Goal: Task Accomplishment & Management: Manage account settings

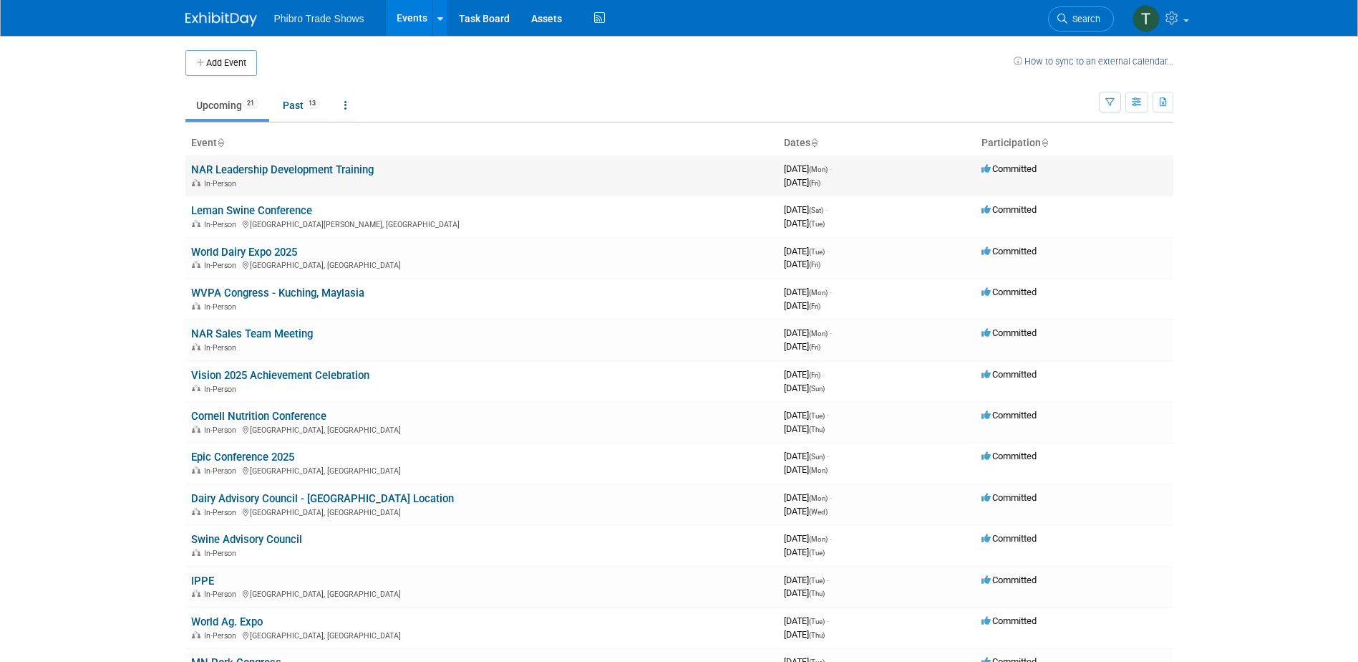
click at [420, 181] on div "In-Person" at bounding box center [481, 182] width 581 height 11
click at [320, 169] on link "NAR Leadership Development Training" at bounding box center [282, 169] width 183 height 13
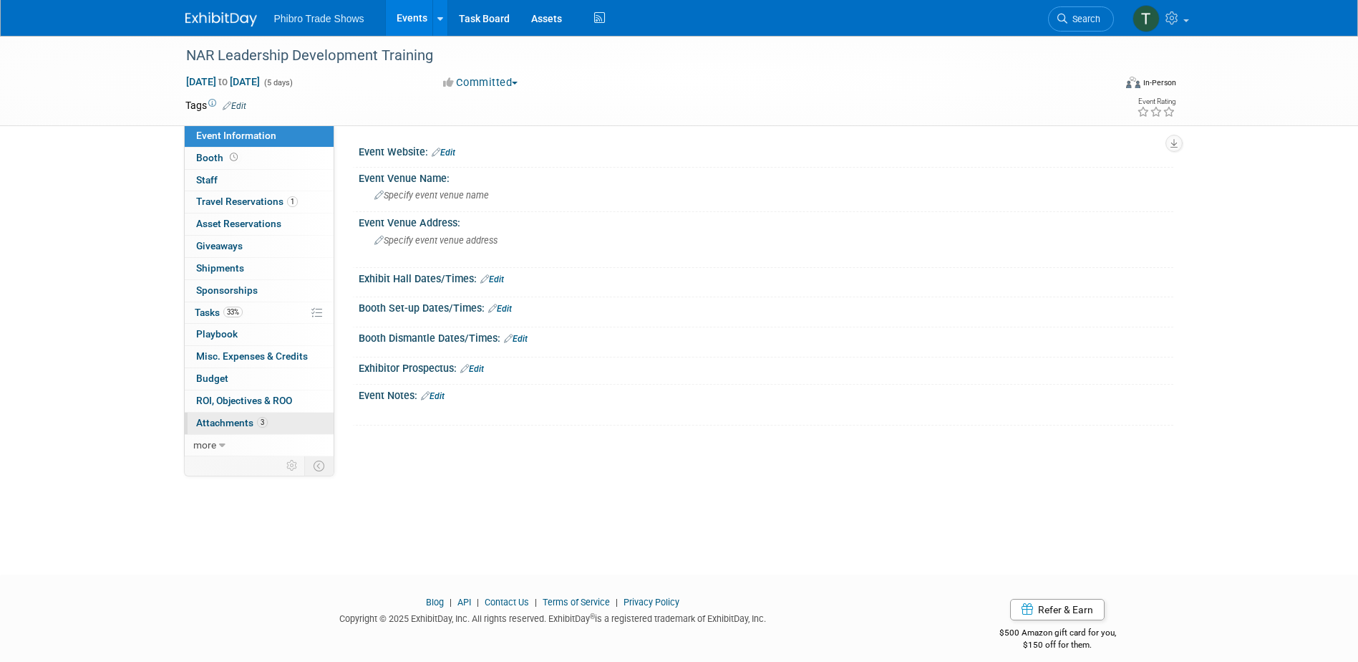
click at [222, 420] on span "Attachments 3" at bounding box center [232, 422] width 72 height 11
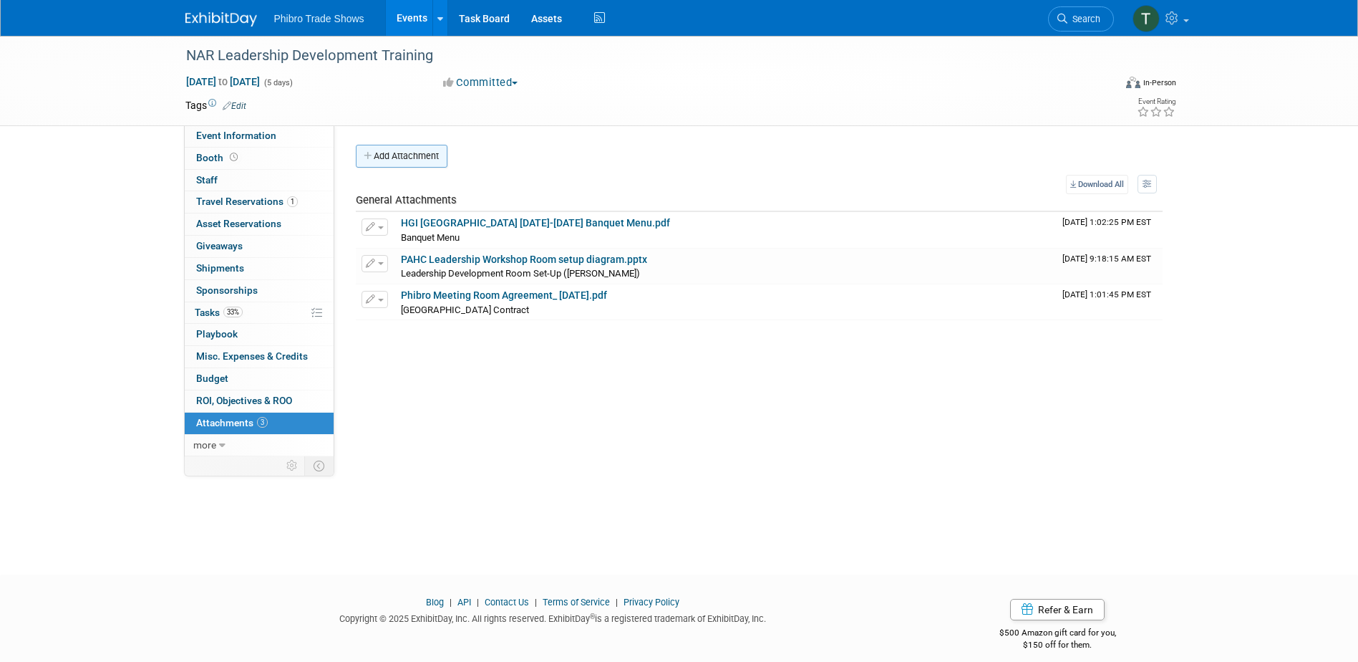
click at [395, 159] on button "Add Attachment" at bounding box center [402, 156] width 92 height 23
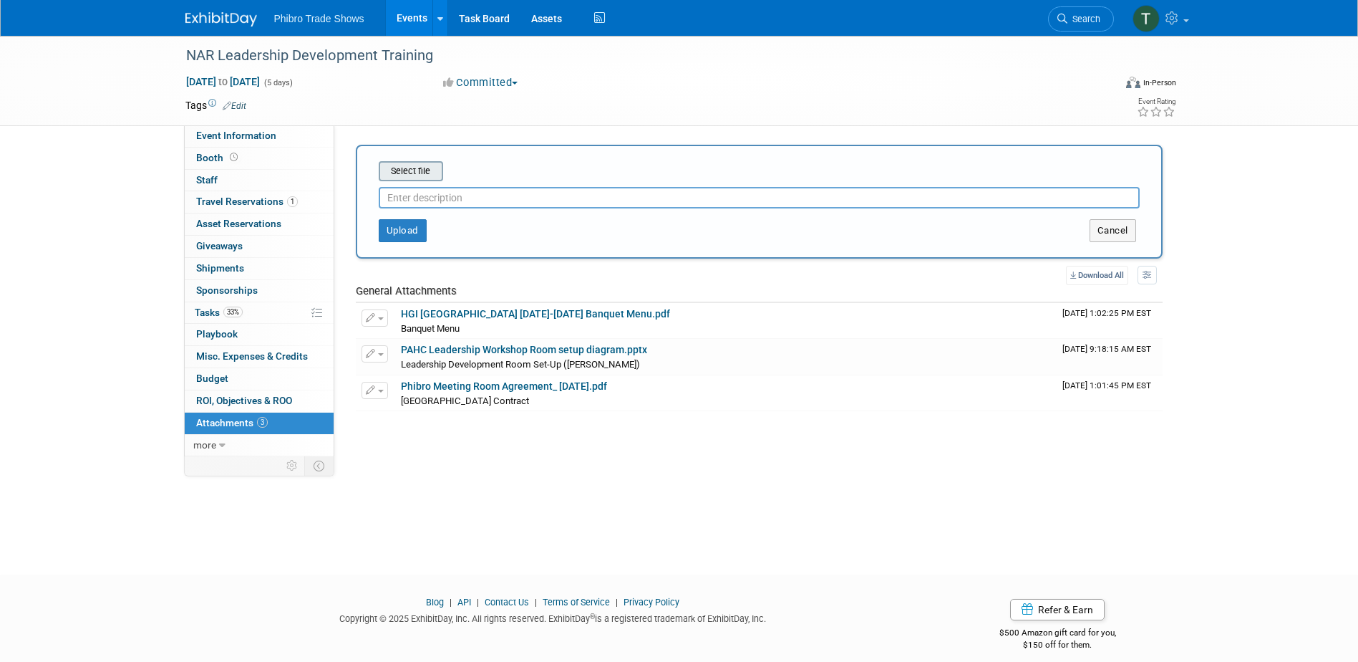
click at [423, 177] on input "file" at bounding box center [356, 171] width 170 height 17
click at [400, 163] on input "file" at bounding box center [356, 171] width 170 height 17
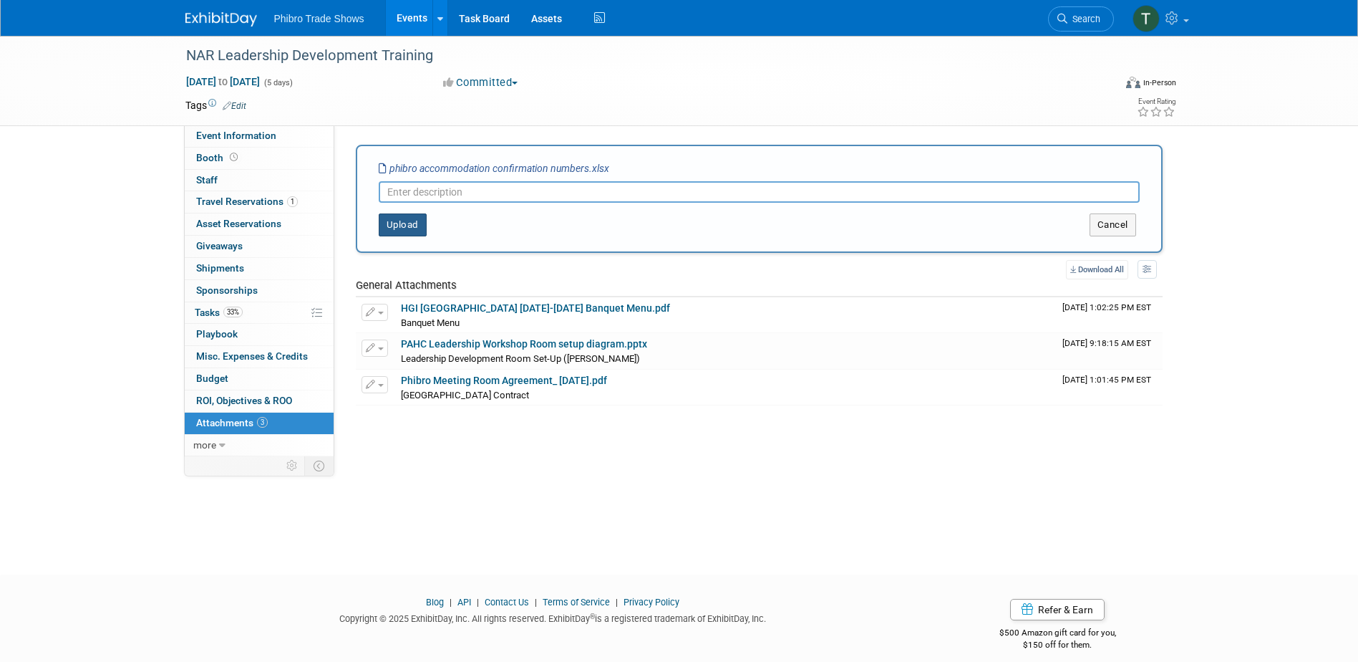
click at [407, 220] on button "Upload" at bounding box center [403, 224] width 48 height 23
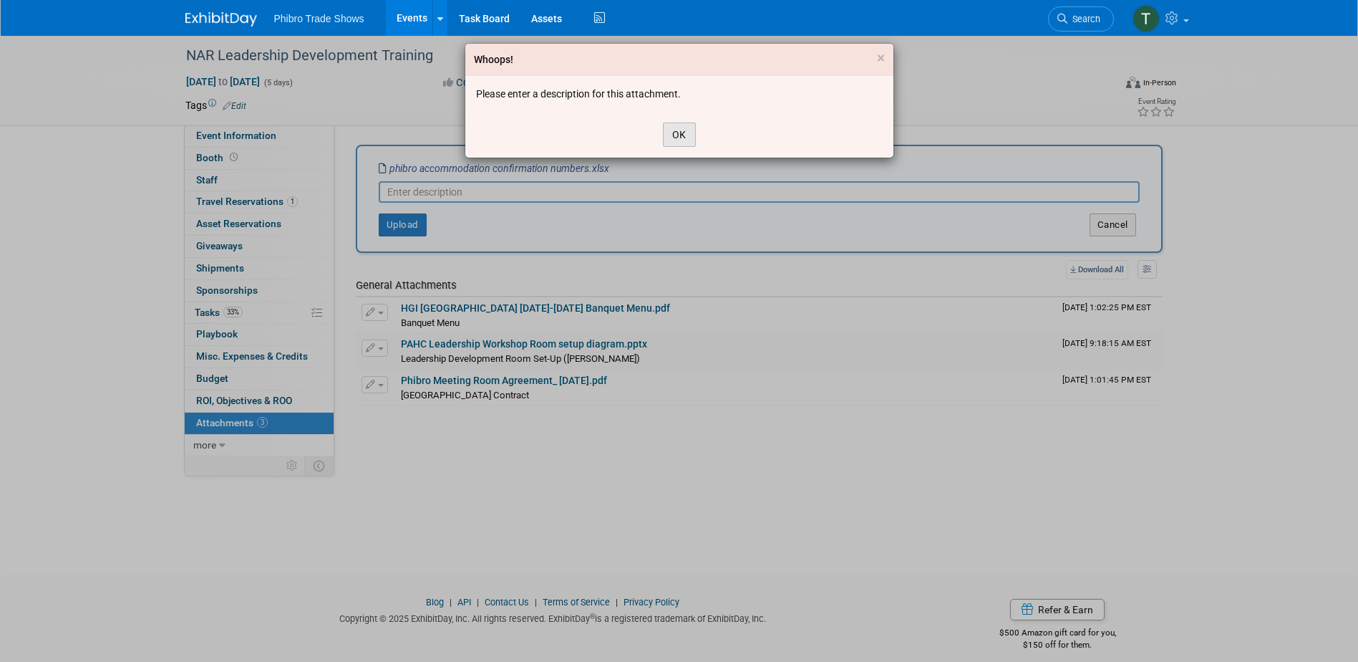
click at [684, 137] on button "OK" at bounding box center [679, 134] width 33 height 24
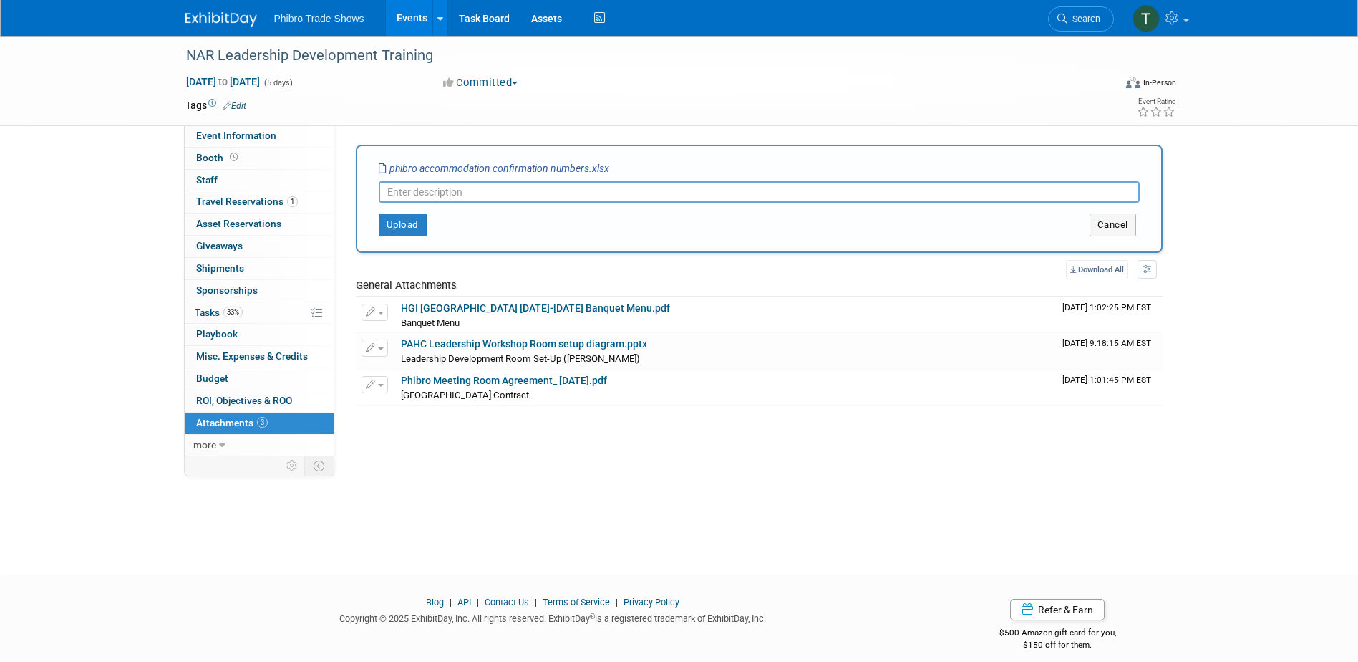
click at [477, 190] on input "text" at bounding box center [759, 191] width 761 height 21
type input "Accommodation Confirmation Numbers"
drag, startPoint x: 429, startPoint y: 227, endPoint x: 420, endPoint y: 226, distance: 8.6
click at [423, 234] on div "Upload Cancel" at bounding box center [759, 220] width 782 height 34
click at [413, 224] on button "Upload" at bounding box center [403, 224] width 48 height 23
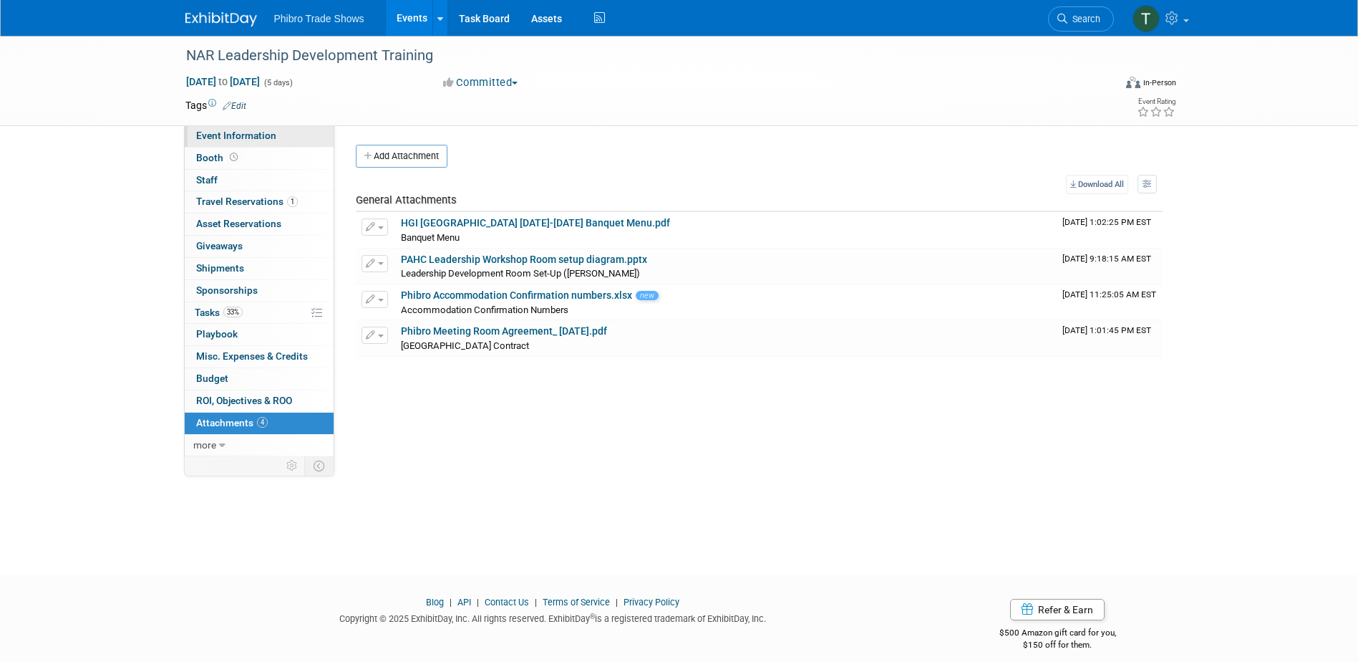
click at [252, 135] on span "Event Information" at bounding box center [236, 135] width 80 height 11
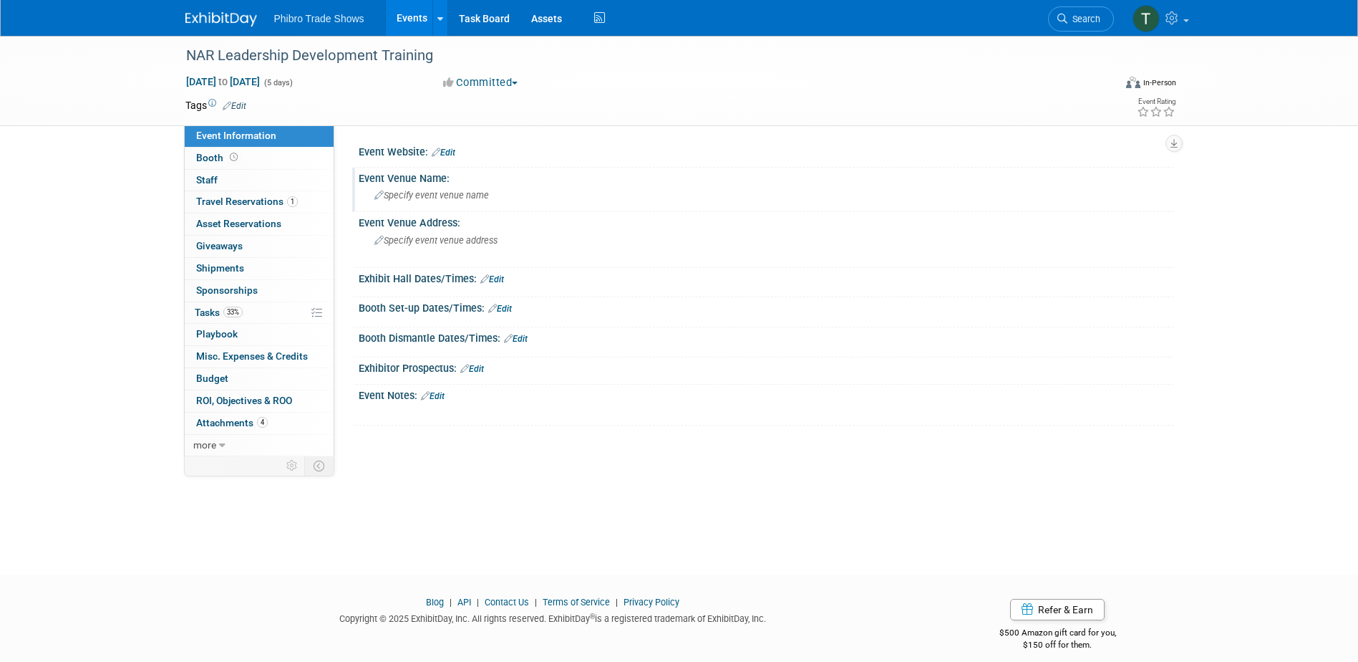
click at [488, 197] on span "Specify event venue name" at bounding box center [431, 195] width 115 height 11
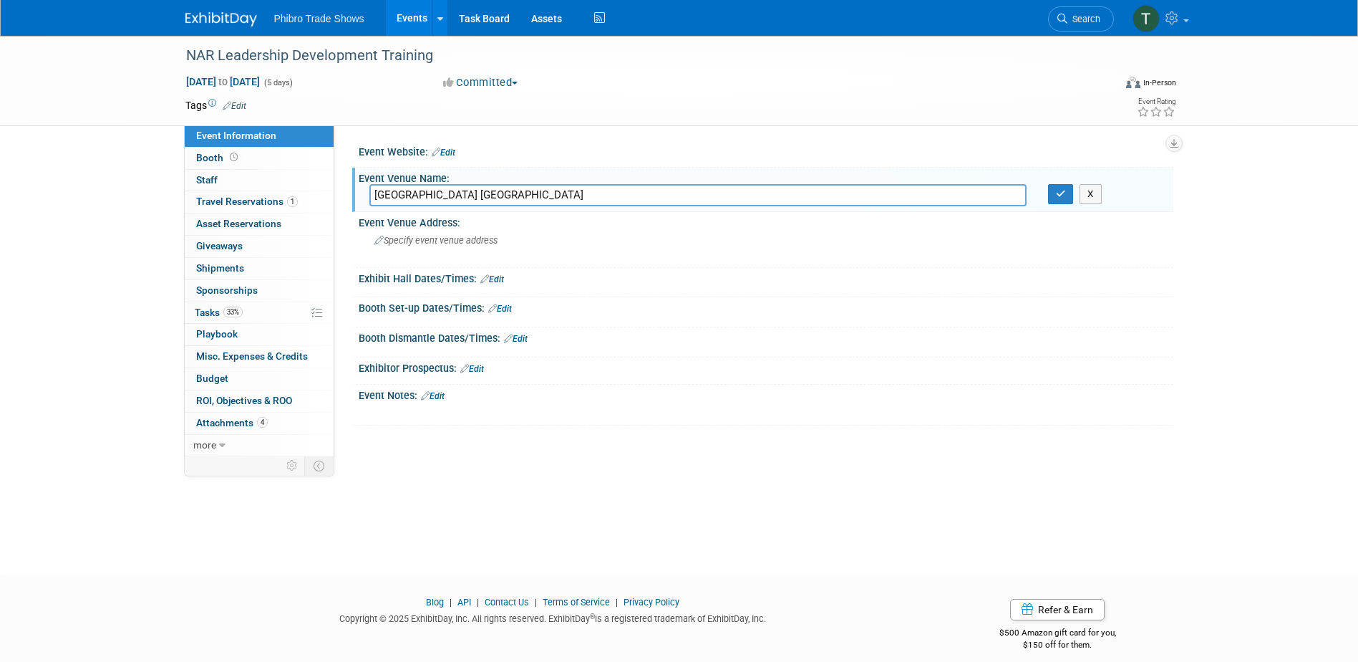
click at [581, 190] on input "Hilton Garden Inn Aksarben Village" at bounding box center [697, 195] width 657 height 22
type input "Hilton Garden Inn Aksarben Village"
click at [1056, 198] on icon "button" at bounding box center [1061, 193] width 10 height 9
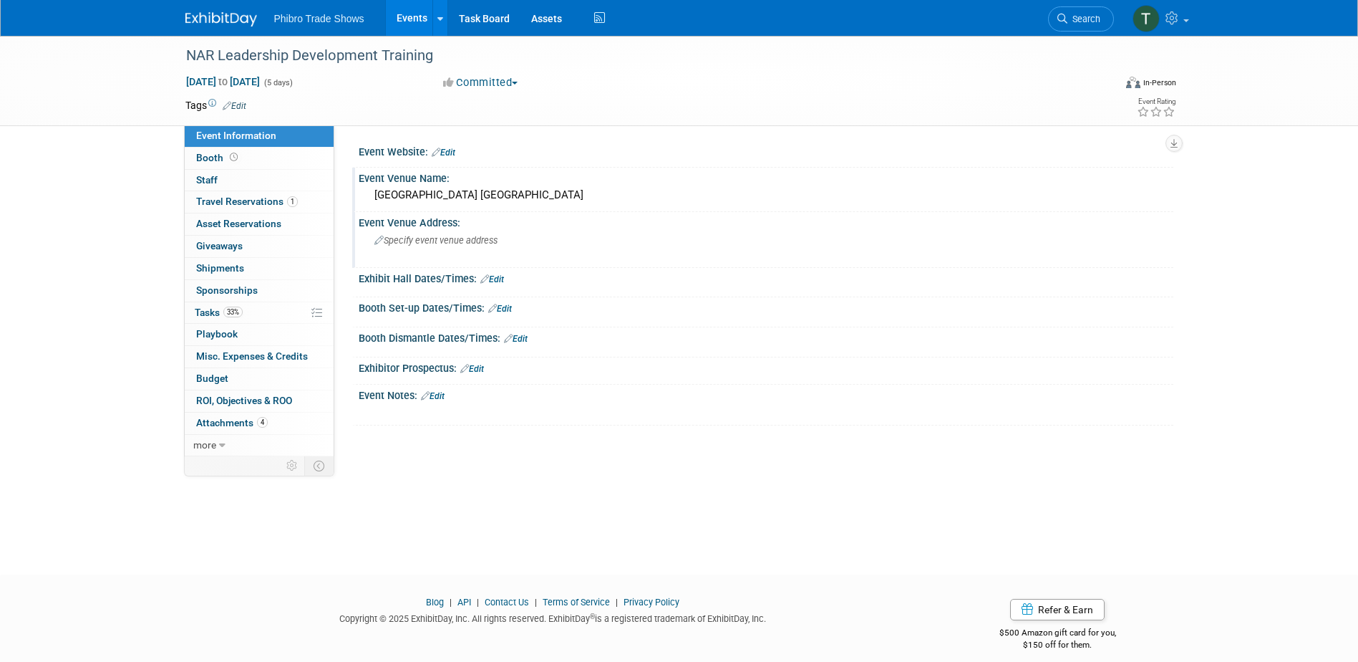
click at [510, 248] on div "Specify event venue address" at bounding box center [528, 245] width 318 height 33
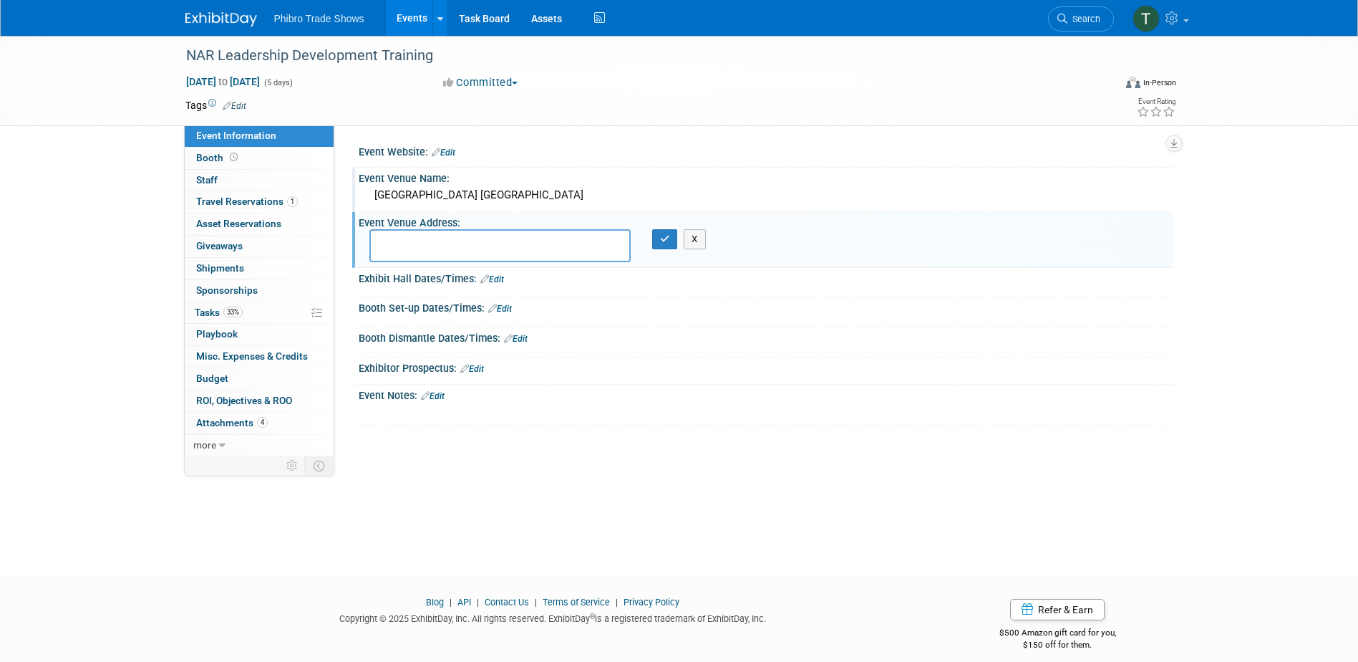
click at [420, 238] on textarea at bounding box center [499, 245] width 261 height 33
paste textarea "6737 Frances Street ∙ Omaha, NE 6810"
click at [475, 239] on textarea "6737 Frances Street ∙ Omaha, NE 6810" at bounding box center [499, 245] width 261 height 33
click at [567, 243] on textarea "6737 Frances Street Omaha, NE 6810" at bounding box center [499, 245] width 261 height 33
click at [473, 241] on textarea "6737 Frances Street Omaha, NE 6810" at bounding box center [499, 245] width 261 height 33
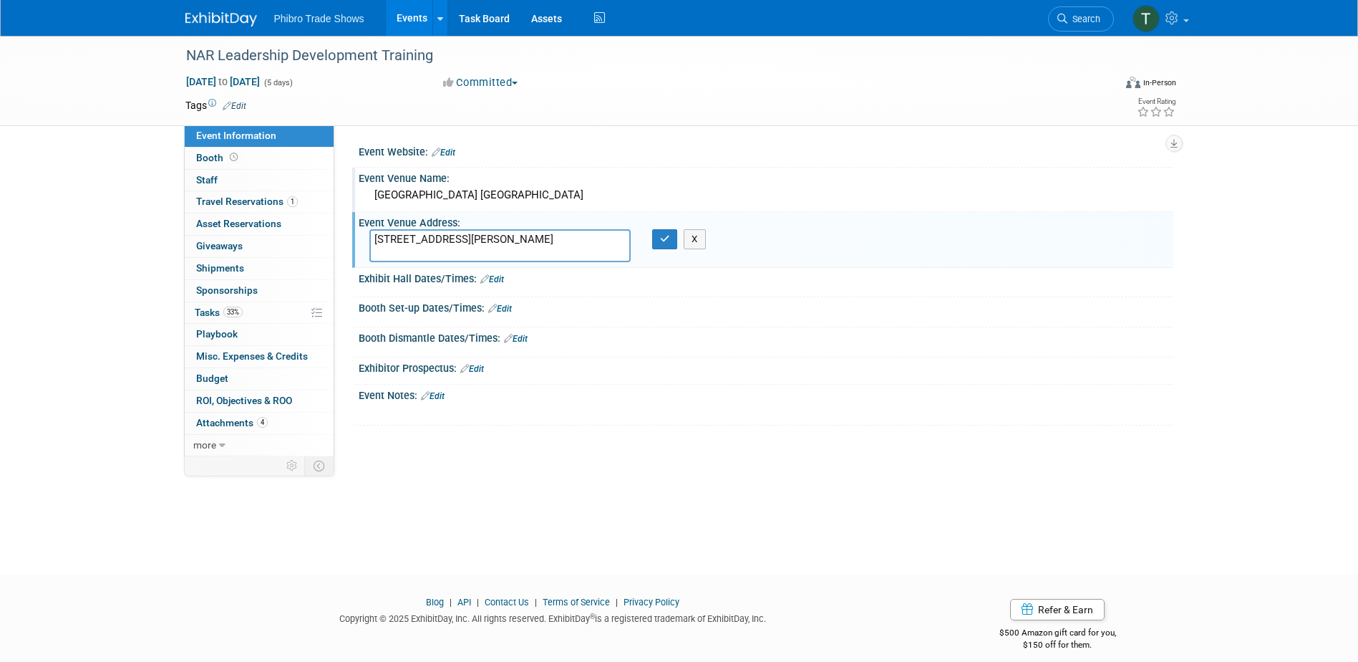
click at [374, 238] on textarea "6737 Frances Street Omaha, NE 6810" at bounding box center [499, 245] width 261 height 33
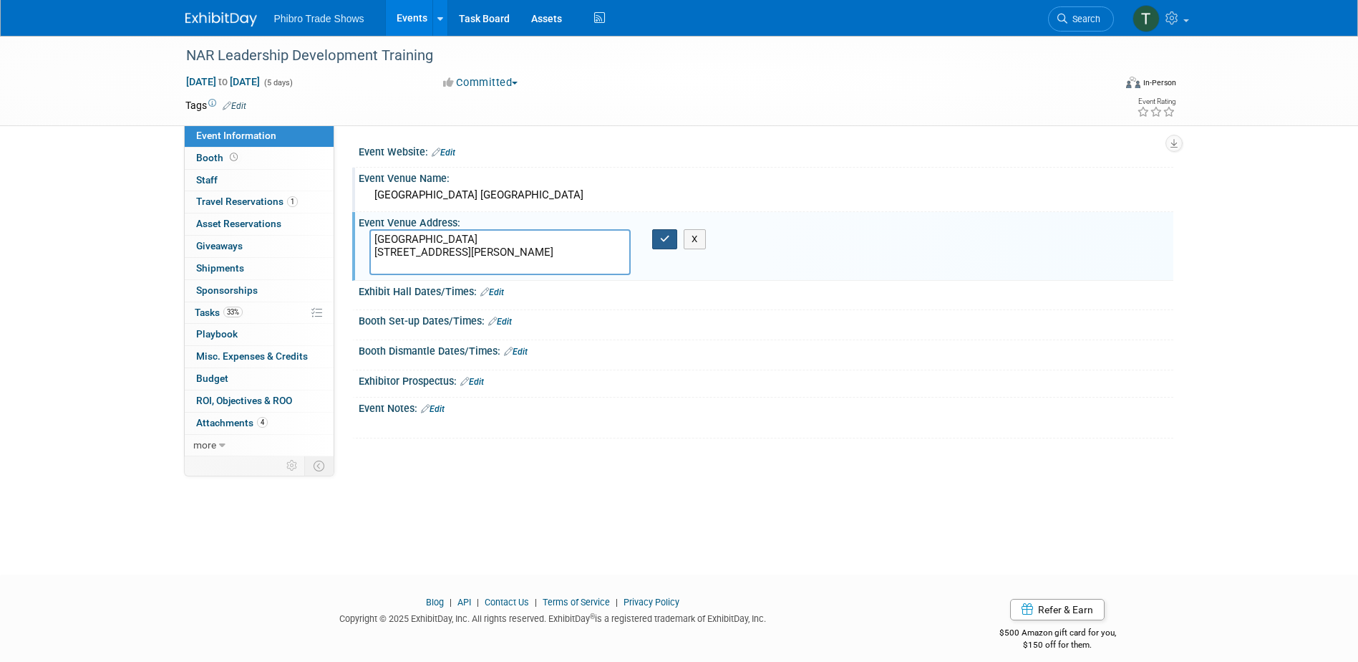
type textarea "Hilton Garden Inn 6737 Frances Street Omaha, NE 6810"
click at [654, 243] on button "button" at bounding box center [665, 239] width 26 height 20
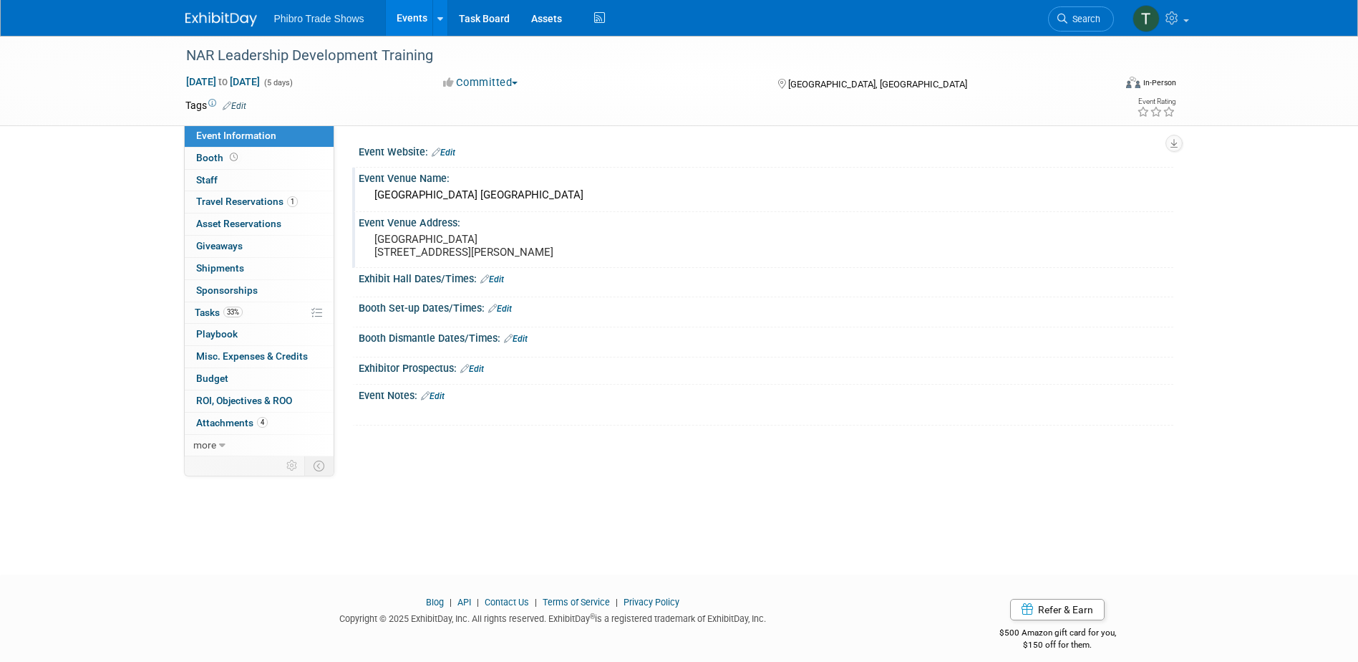
click at [456, 258] on pre "Hilton Garden Inn 6737 Frances Street Omaha, NE 6810" at bounding box center [528, 246] width 308 height 26
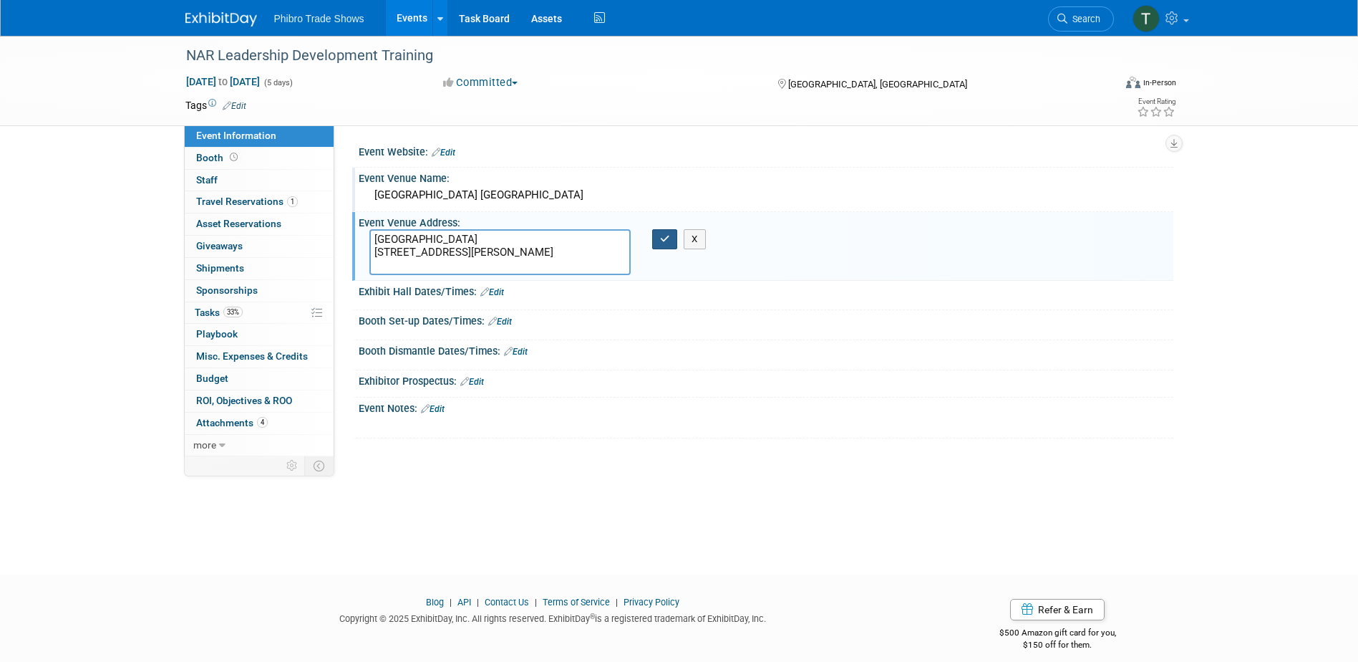
type textarea "Hilton Garden Inn 6737 Frances Street Omaha, NE 68106"
click at [657, 243] on button "button" at bounding box center [665, 239] width 26 height 20
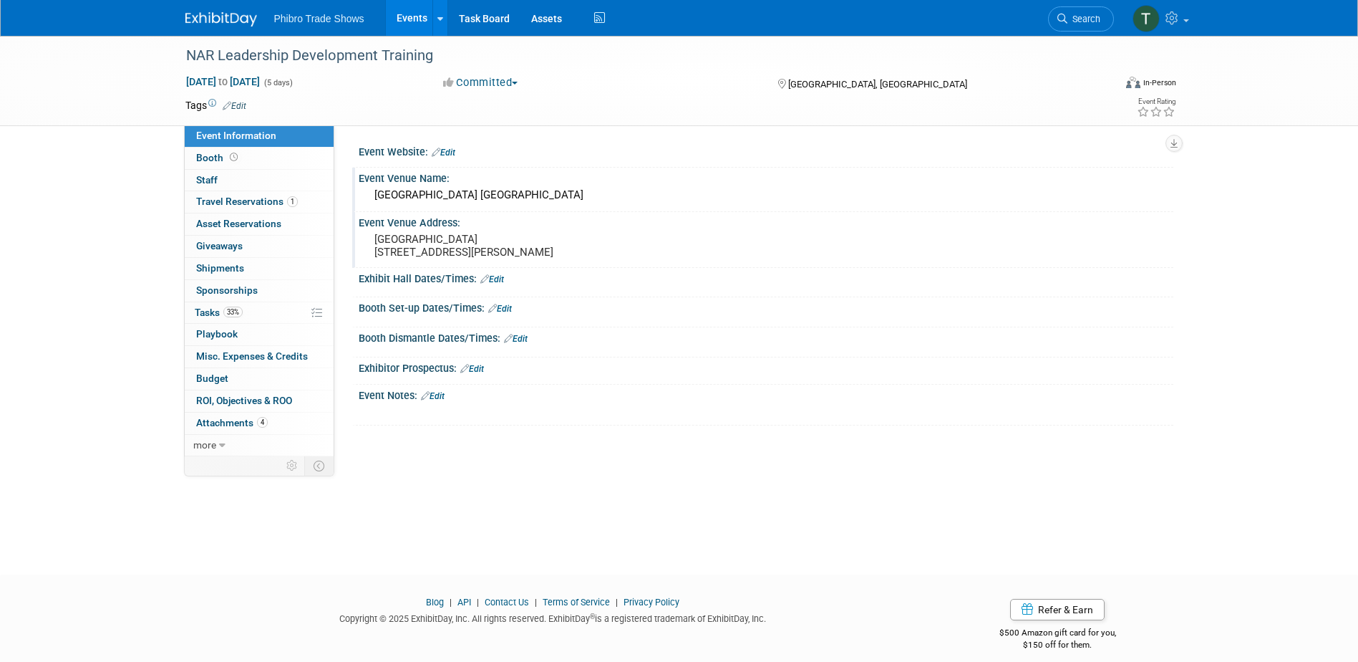
click at [488, 284] on icon at bounding box center [484, 278] width 9 height 9
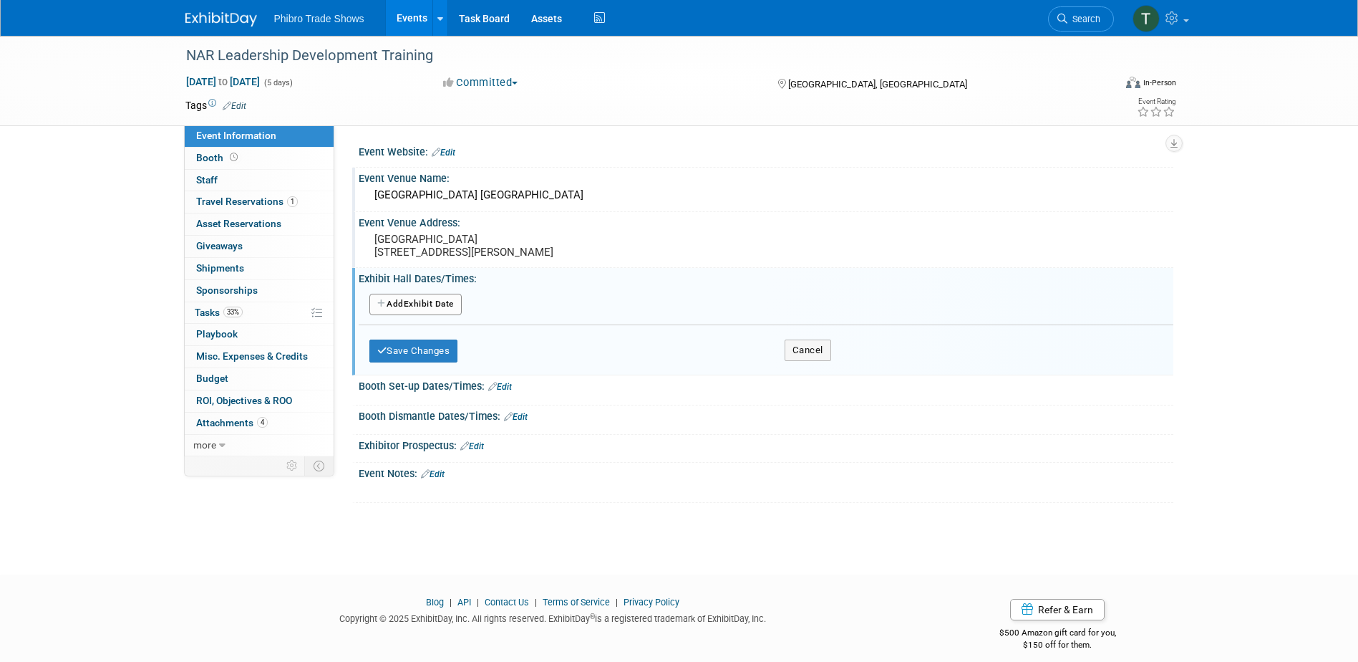
click at [454, 315] on button "Add Another Exhibit Date" at bounding box center [415, 304] width 92 height 21
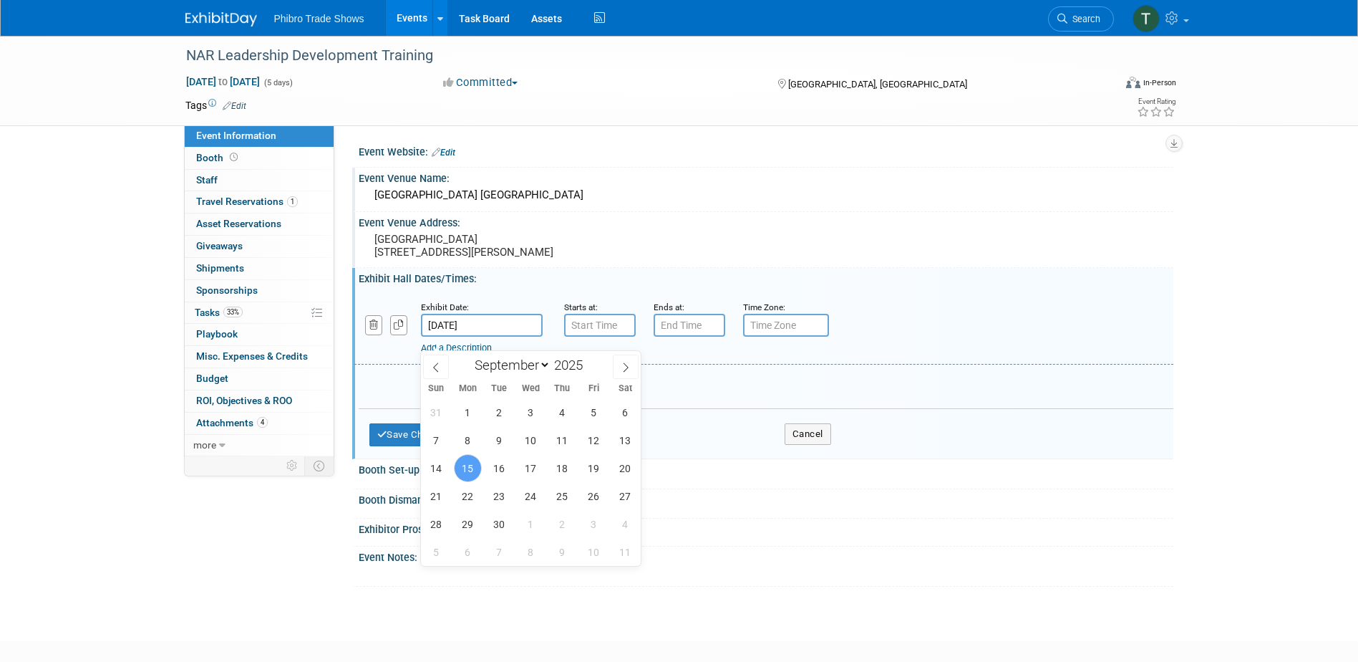
click at [510, 336] on input "Sep 15, 2025" at bounding box center [482, 325] width 122 height 23
click at [870, 581] on div at bounding box center [693, 573] width 645 height 14
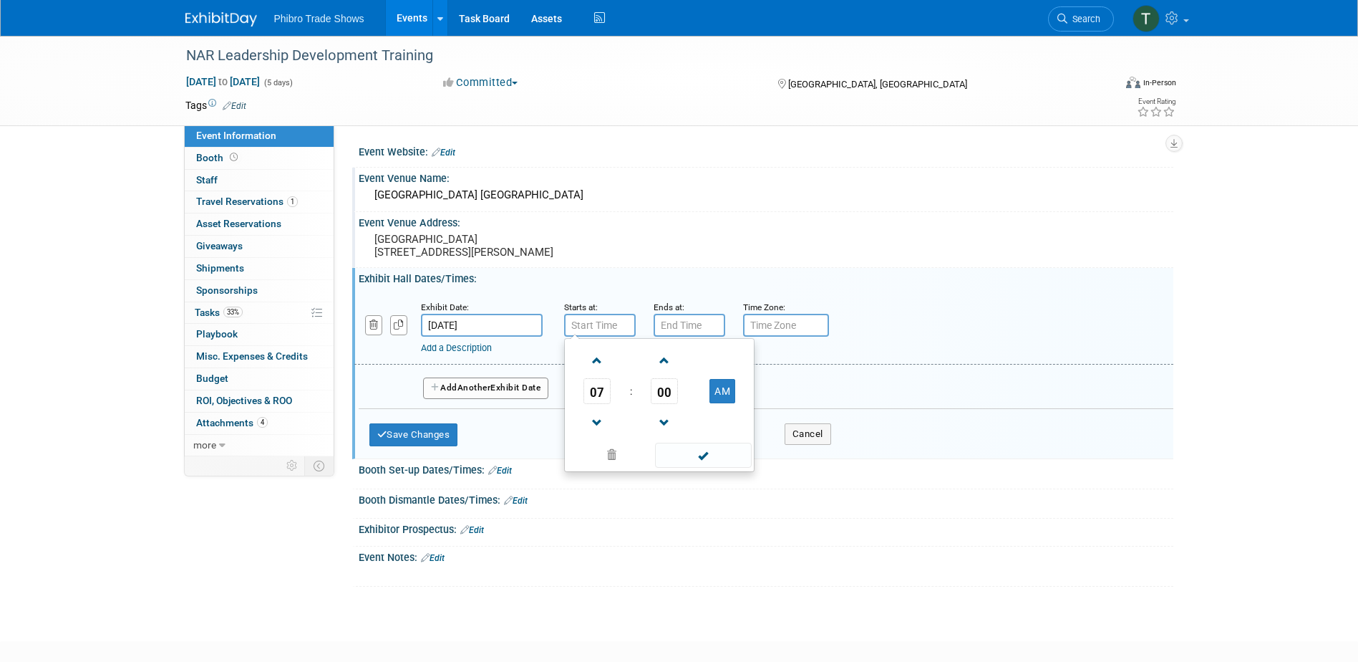
type input "7:00 AM"
click at [617, 336] on input "7:00 AM" at bounding box center [600, 325] width 72 height 23
click at [760, 611] on div "NAR Leadership Development Training Sep 15, 2025 to Sep 19, 2025 (5 days) Sep 1…" at bounding box center [679, 325] width 1358 height 579
click at [301, 558] on div "Event Information Event Info Booth Booth 0 Staff 0 Staff 1 Travel Reservations …" at bounding box center [679, 311] width 1009 height 551
click at [445, 446] on button "Save Changes" at bounding box center [413, 434] width 89 height 23
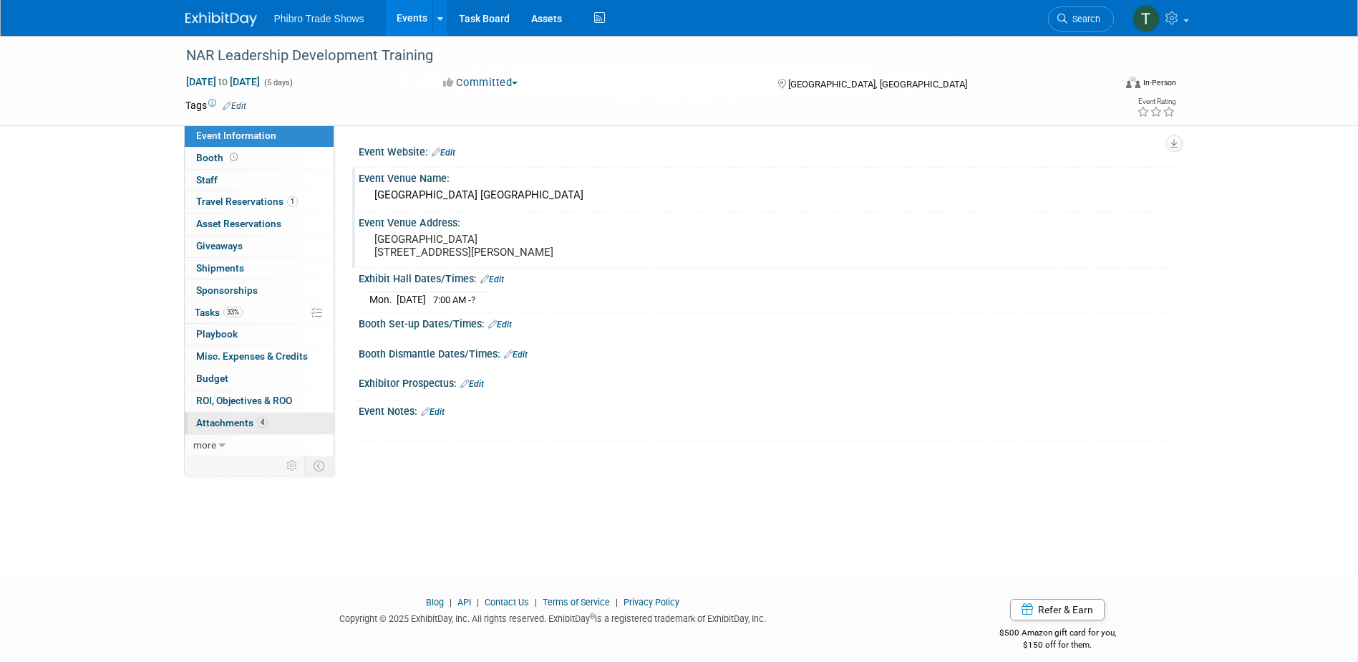
click at [233, 420] on span "Attachments 4" at bounding box center [232, 422] width 72 height 11
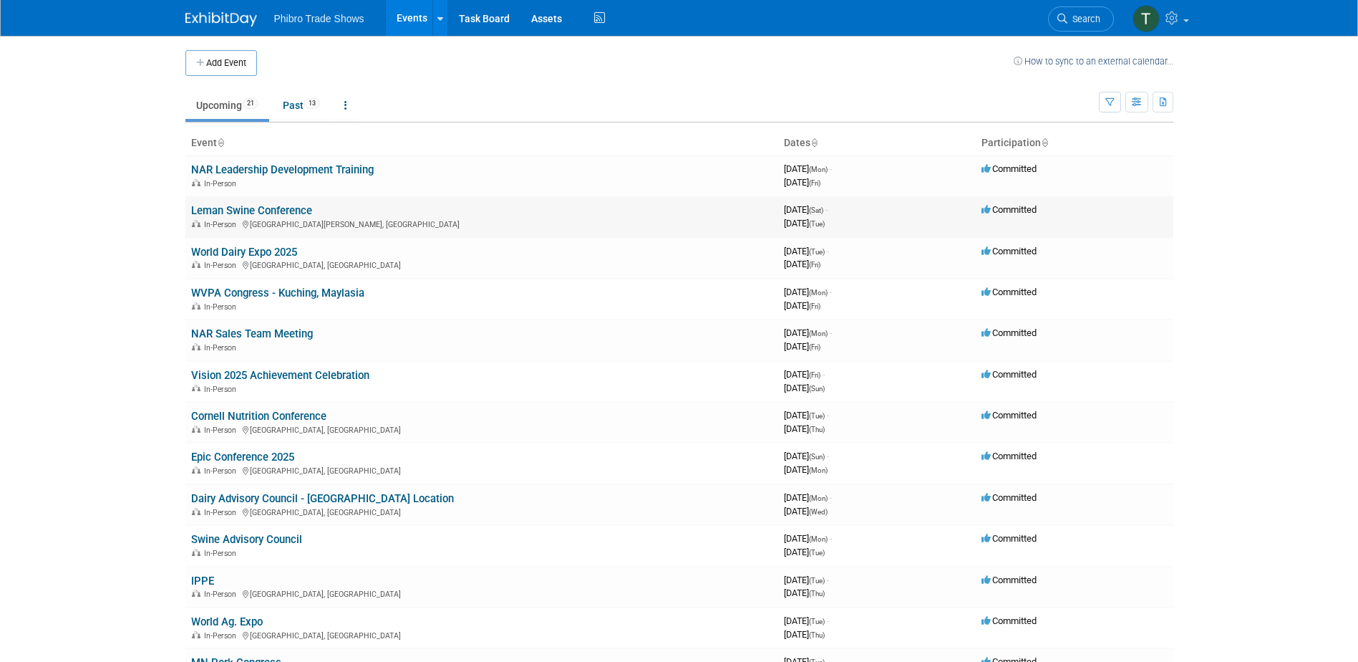
click at [299, 213] on link "Leman Swine Conference" at bounding box center [251, 210] width 121 height 13
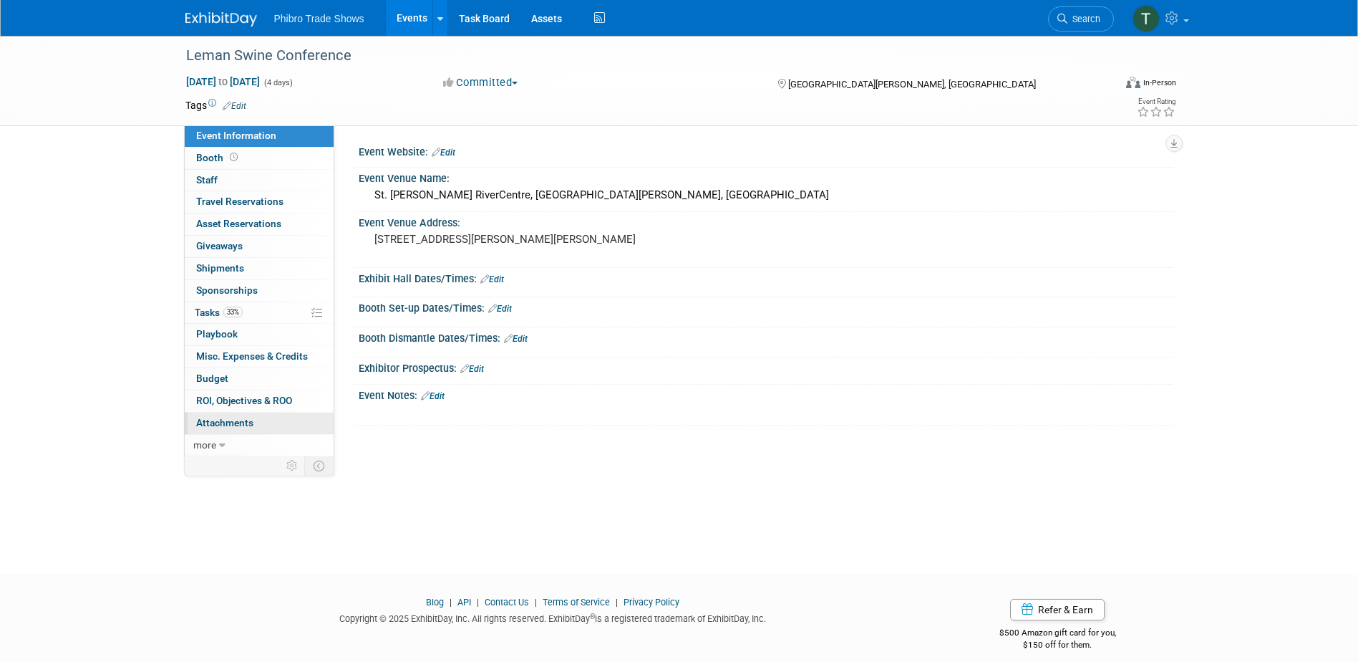
click at [256, 420] on link "0 Attachments 0" at bounding box center [259, 422] width 149 height 21
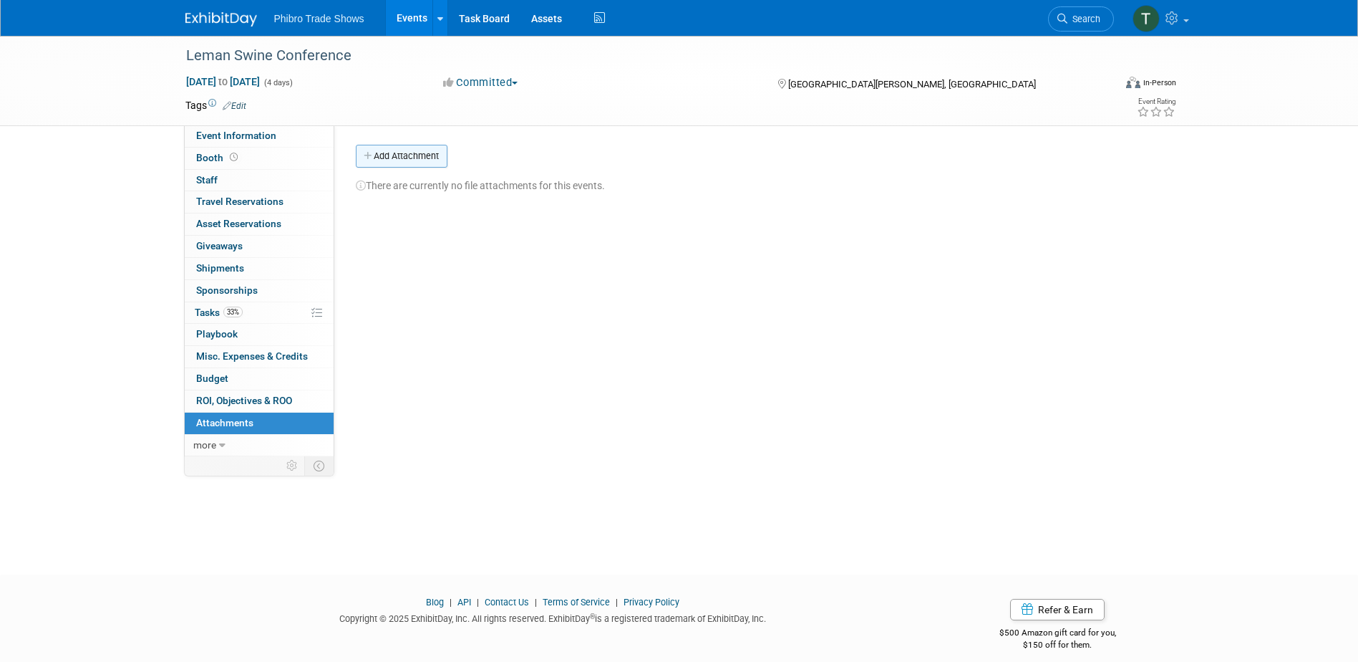
click at [379, 145] on button "Add Attachment" at bounding box center [402, 156] width 92 height 23
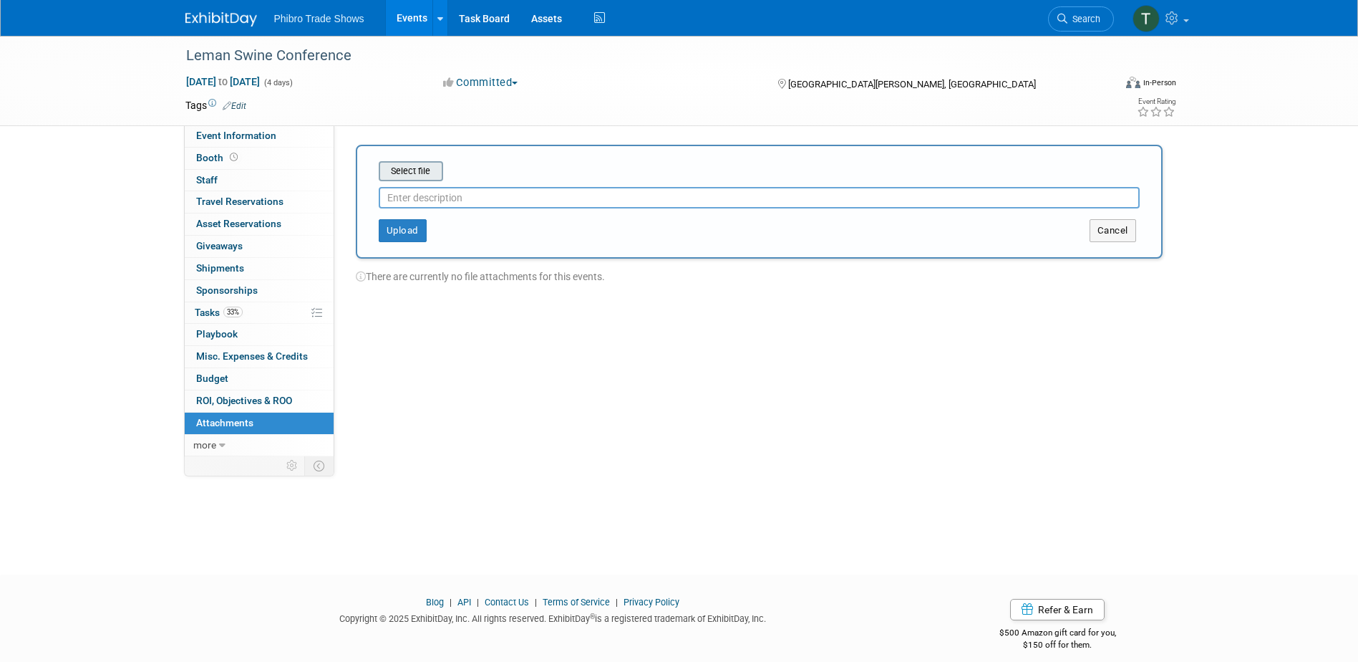
click at [420, 178] on input "file" at bounding box center [356, 171] width 170 height 17
click at [435, 189] on input "AV Pri" at bounding box center [759, 191] width 761 height 21
click at [410, 233] on button "Upload" at bounding box center [403, 224] width 48 height 23
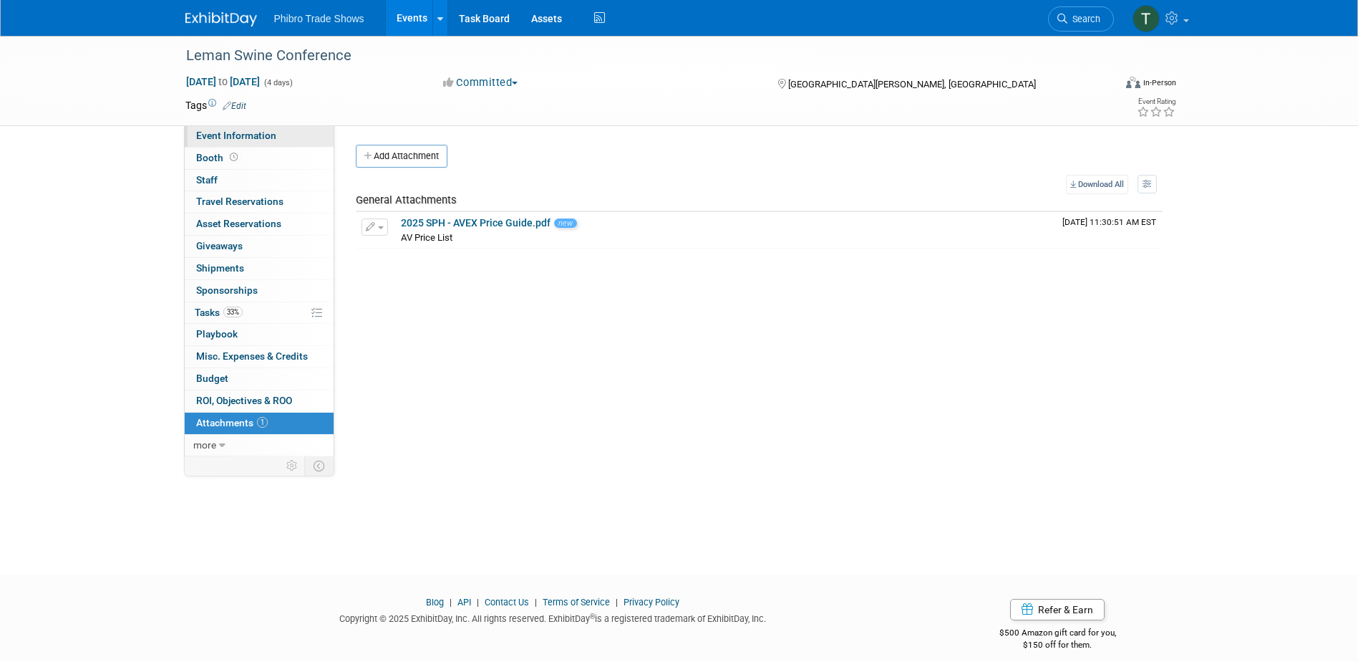
click at [281, 145] on link "Event Information" at bounding box center [259, 135] width 149 height 21
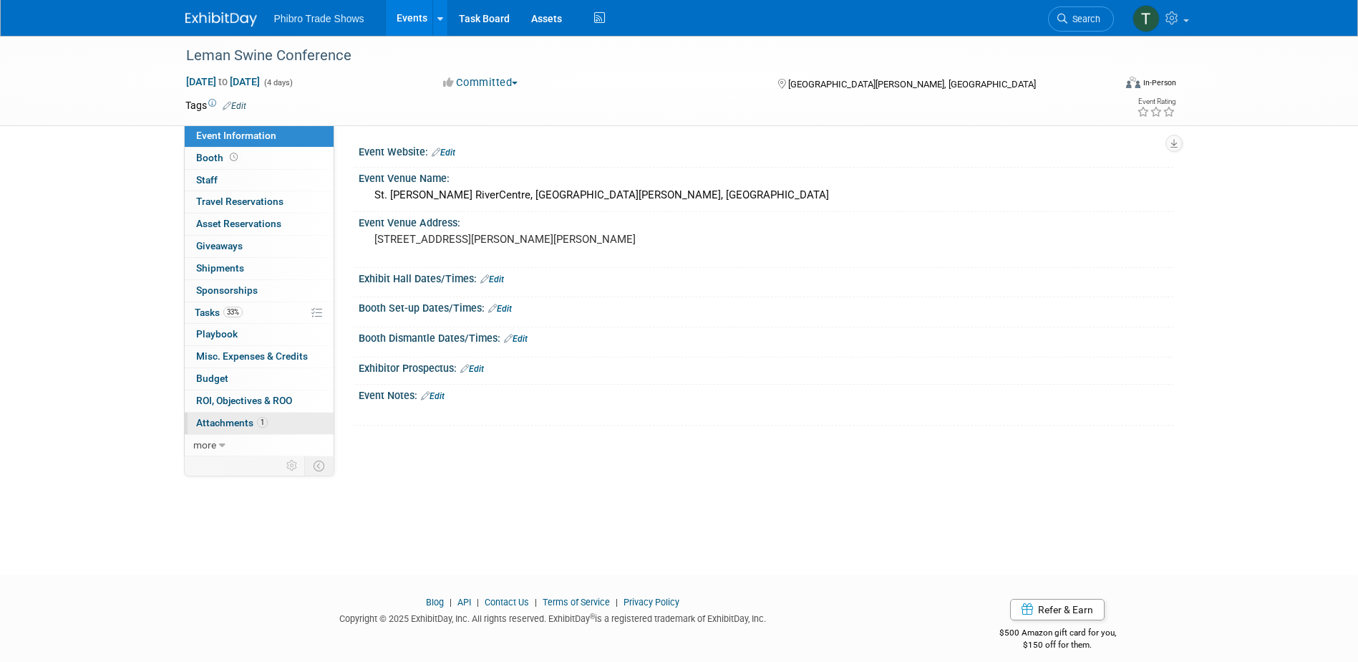
click at [224, 420] on span "Attachments 1" at bounding box center [232, 422] width 72 height 11
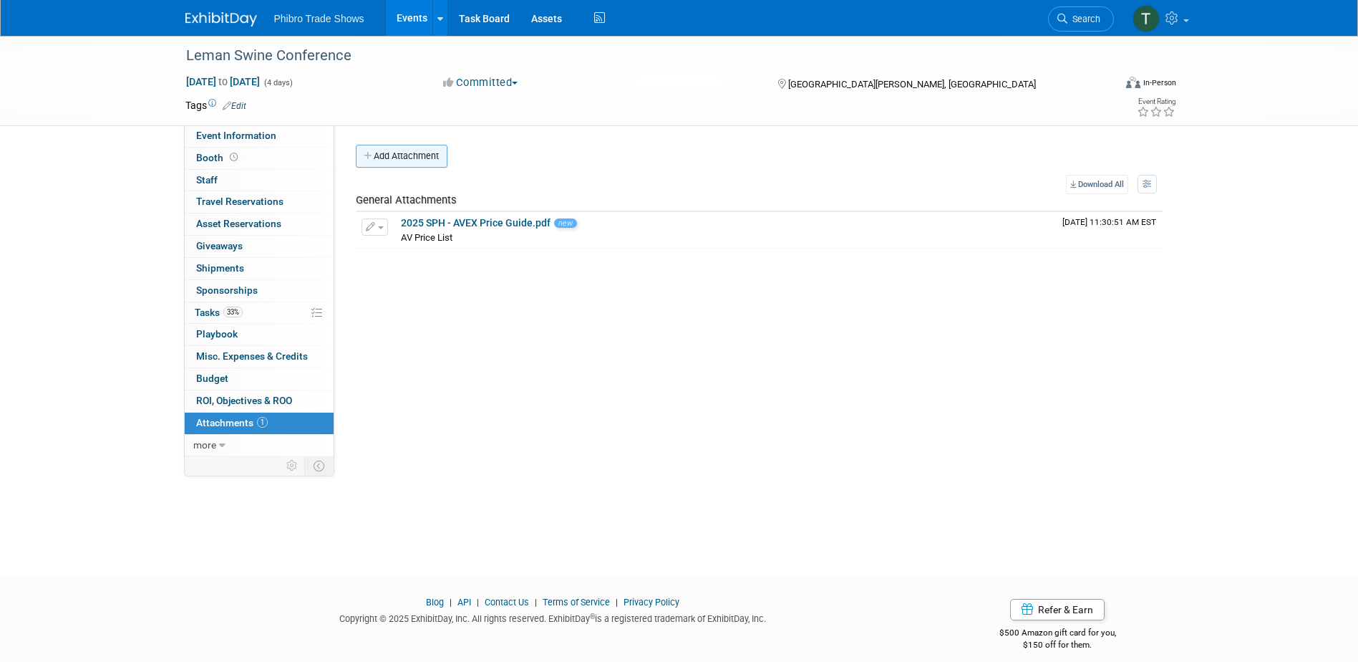
click at [427, 159] on button "Add Attachment" at bounding box center [402, 156] width 92 height 23
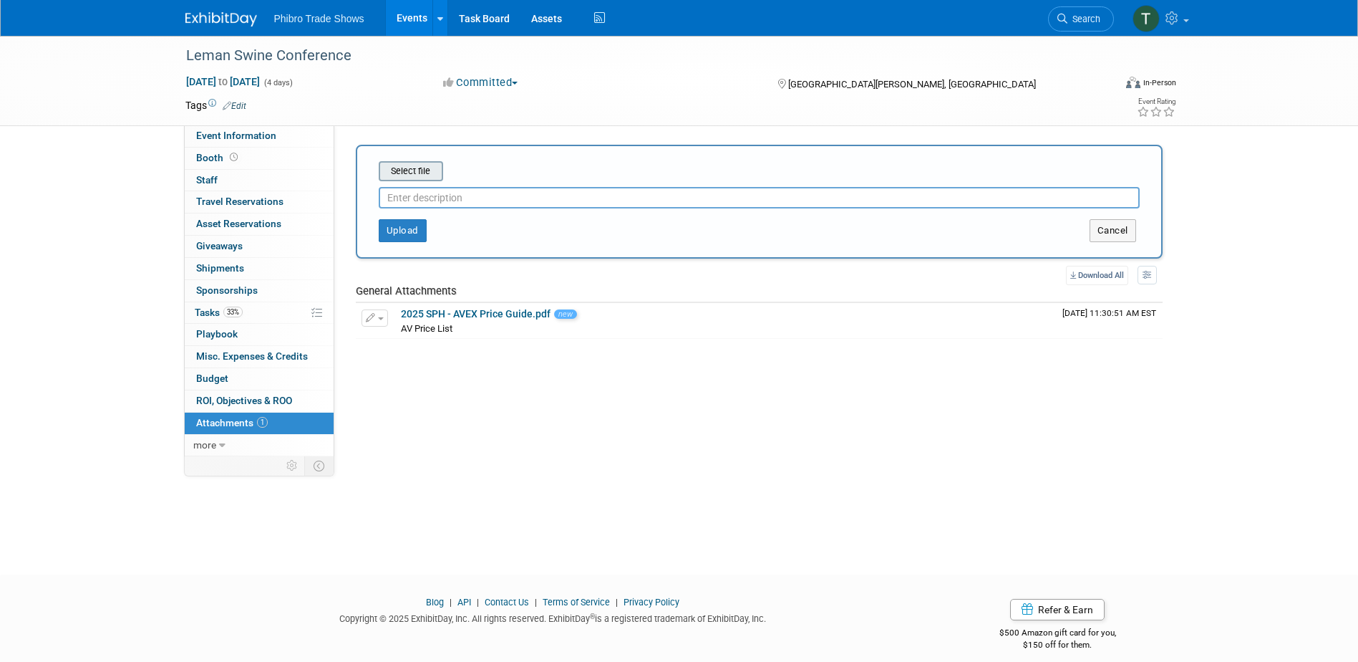
click at [428, 165] on input "file" at bounding box center [356, 171] width 170 height 17
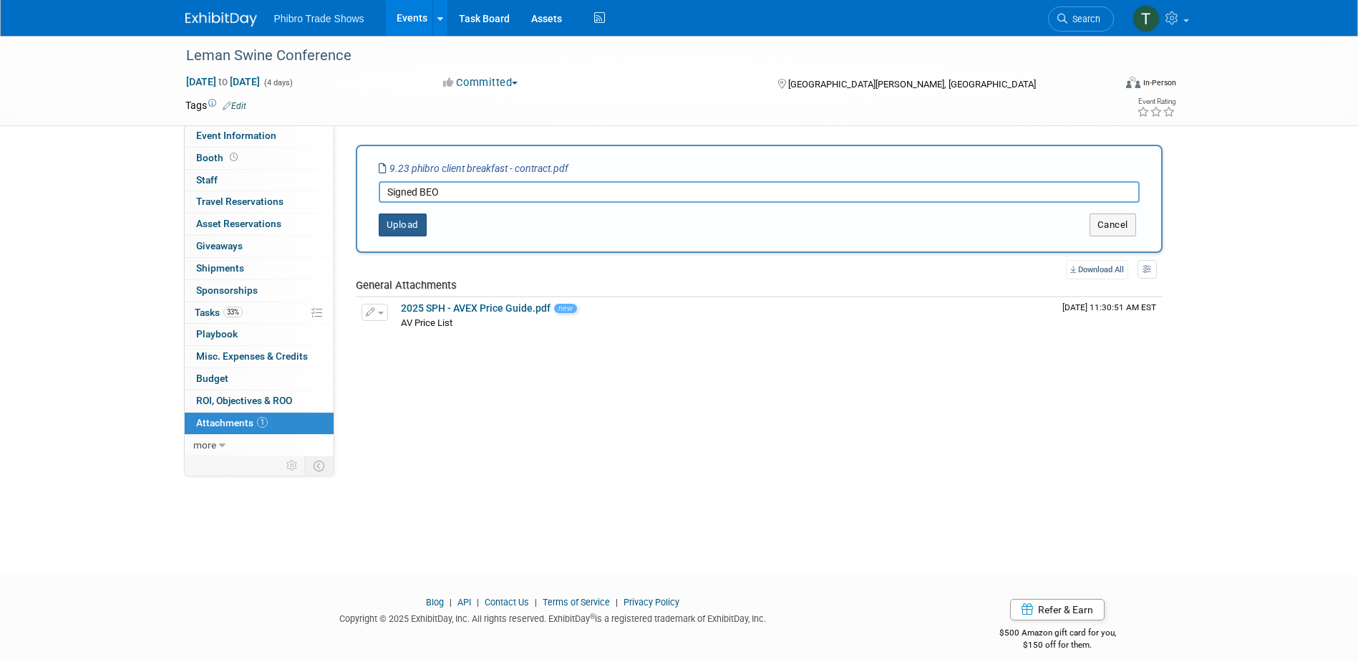
type input "Signed BEO"
click at [404, 223] on button "Upload" at bounding box center [403, 224] width 48 height 23
